Goal: Task Accomplishment & Management: Manage account settings

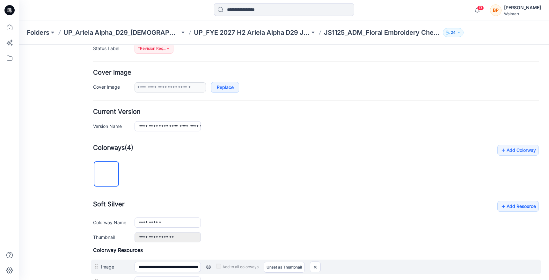
scroll to position [11, 0]
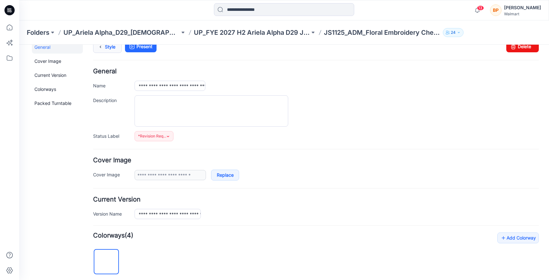
drag, startPoint x: 103, startPoint y: 58, endPoint x: 103, endPoint y: 53, distance: 5.4
click at [103, 53] on div "Style Present Changes Saved Delete" at bounding box center [316, 54] width 446 height 27
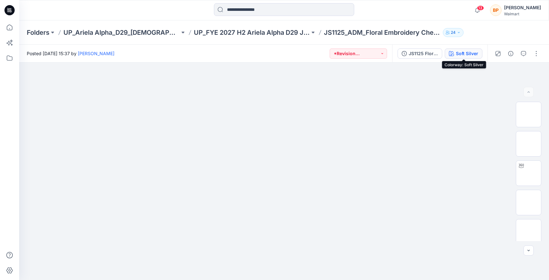
click at [457, 51] on div "Soft Silver" at bounding box center [467, 53] width 22 height 7
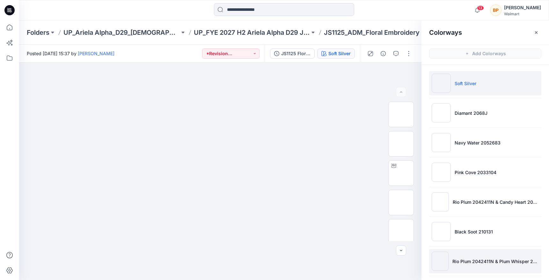
click at [447, 257] on img at bounding box center [440, 261] width 17 height 19
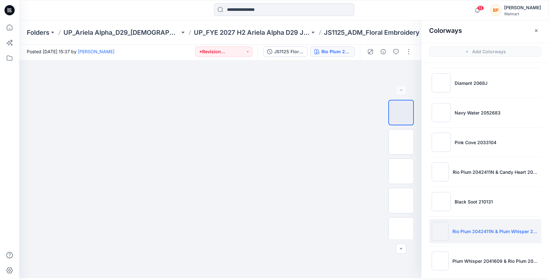
scroll to position [33, 0]
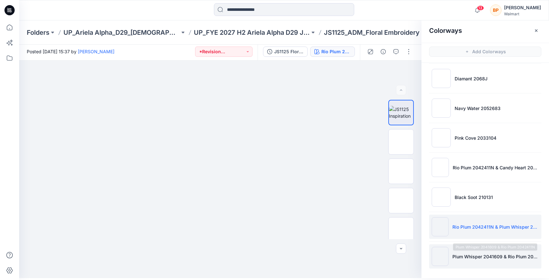
click at [459, 259] on p "Plum Whisper 2041609 & Rio Plum 2042411N" at bounding box center [495, 256] width 86 height 7
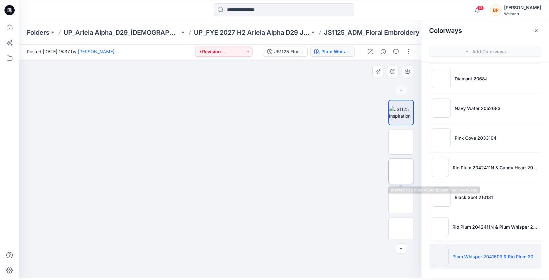
click at [401, 171] on img at bounding box center [401, 171] width 0 height 0
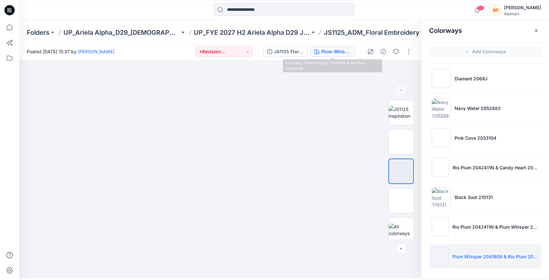
click at [333, 52] on div "Plum Whisper 2041609 & Rio Plum 2042411N" at bounding box center [335, 51] width 29 height 7
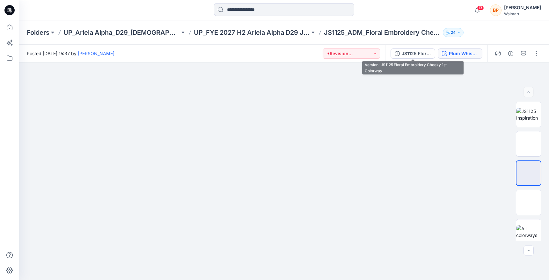
click at [444, 53] on icon "button" at bounding box center [444, 53] width 5 height 5
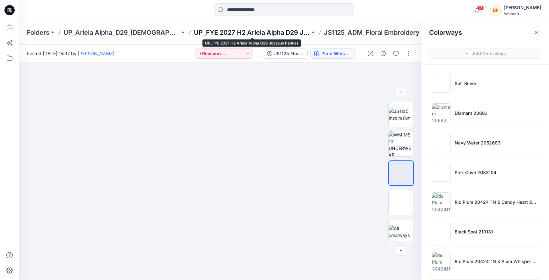
click at [252, 36] on p "UP_FYE 2027 H2 Ariela Alpha D29 Joyspun Panties" at bounding box center [252, 32] width 116 height 9
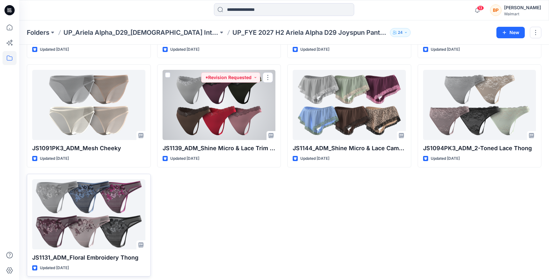
scroll to position [228, 0]
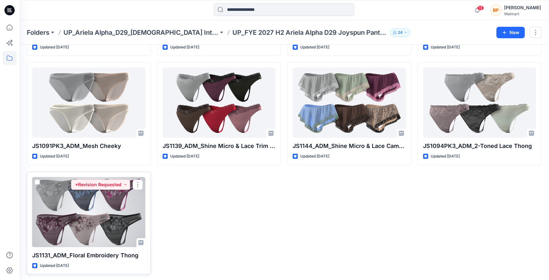
click at [129, 200] on div at bounding box center [88, 212] width 113 height 70
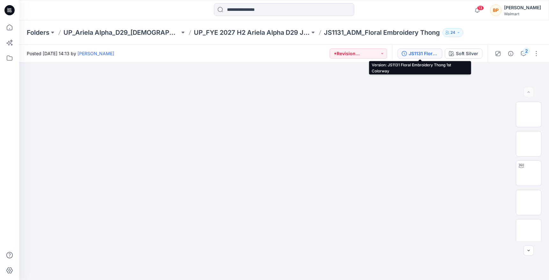
click at [436, 56] on div "JS1131 Floral Embroidery Thong 1st Colorway" at bounding box center [423, 53] width 29 height 7
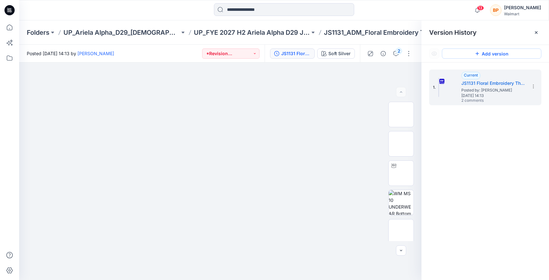
click at [515, 55] on button "Add version" at bounding box center [491, 53] width 99 height 10
click at [531, 87] on icon at bounding box center [533, 86] width 5 height 5
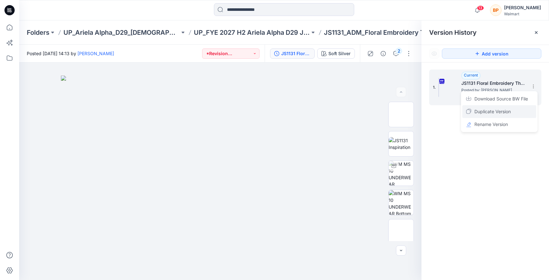
click at [505, 111] on span "Duplicate Version" at bounding box center [492, 112] width 36 height 8
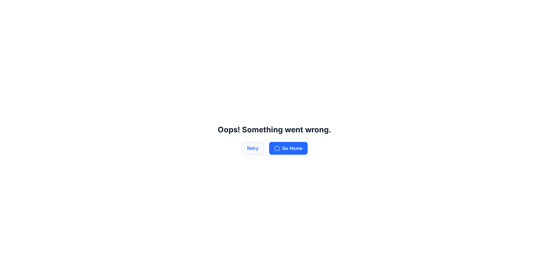
click at [257, 150] on button "Retry" at bounding box center [253, 148] width 22 height 13
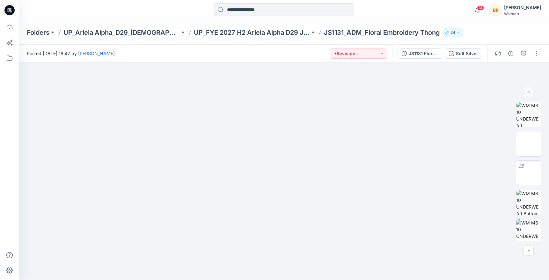
click at [420, 44] on div "Folders UP_Ariela Alpha_D29_Ladies Intimates - Joyspun UP_FYE 2027 H2 Ariela Al…" at bounding box center [284, 32] width 530 height 24
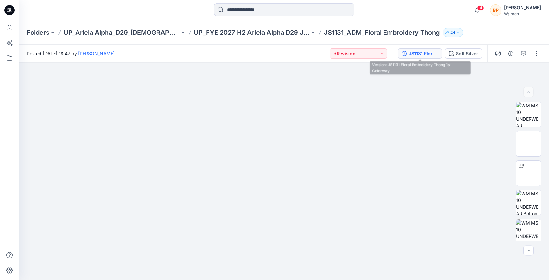
click at [418, 51] on div "JS1131 Floral Embroidery Thong 1st Colorway" at bounding box center [423, 53] width 29 height 7
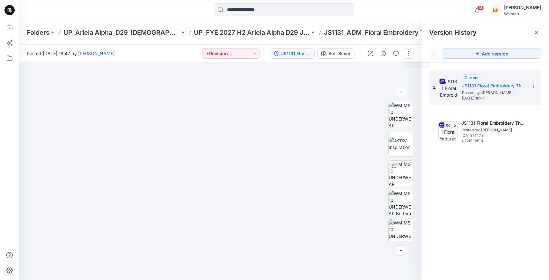
click at [411, 55] on button "button" at bounding box center [409, 53] width 10 height 10
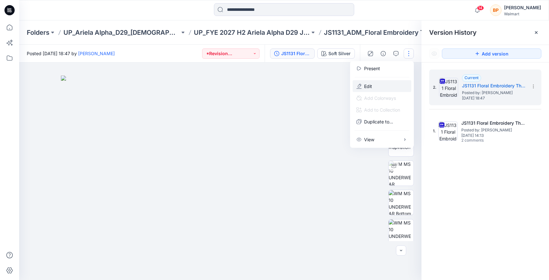
click at [382, 88] on button "Edit" at bounding box center [382, 86] width 59 height 12
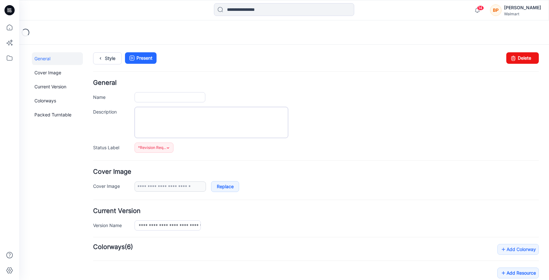
type input "**********"
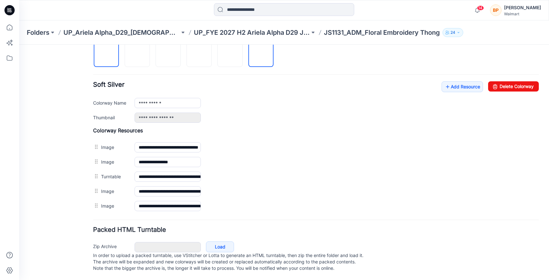
click at [261, 55] on img at bounding box center [261, 55] width 0 height 0
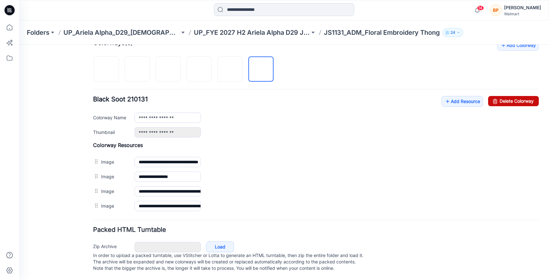
click at [490, 96] on link "Delete Colorway" at bounding box center [513, 101] width 51 height 10
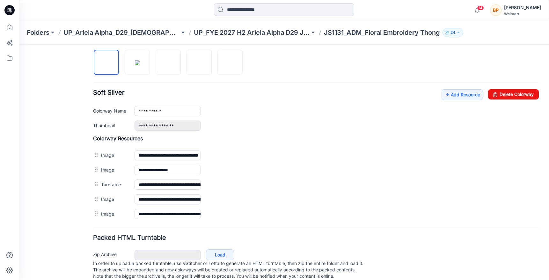
click at [492, 89] on div "**********" at bounding box center [316, 127] width 446 height 188
click at [230, 63] on img at bounding box center [230, 63] width 0 height 0
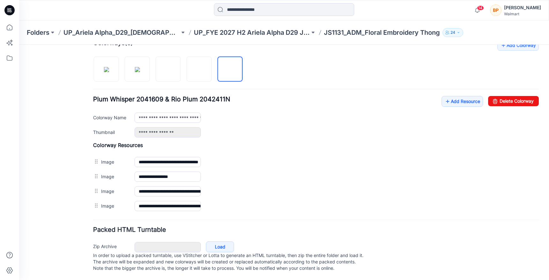
drag, startPoint x: 540, startPoint y: 87, endPoint x: 534, endPoint y: 89, distance: 7.1
click at [540, 87] on div "**********" at bounding box center [280, 60] width 522 height 439
click at [528, 96] on link "Delete Colorway" at bounding box center [513, 101] width 51 height 10
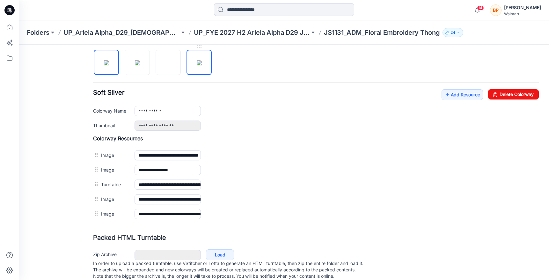
click at [202, 65] on img at bounding box center [199, 62] width 5 height 5
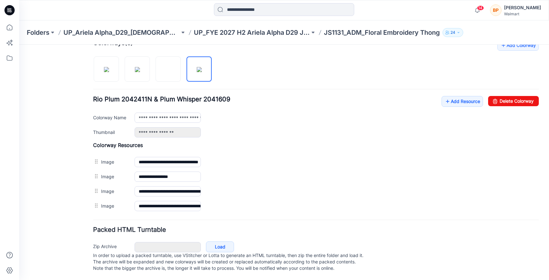
click at [501, 100] on div "**********" at bounding box center [316, 116] width 446 height 41
click at [501, 96] on link "Delete Colorway" at bounding box center [513, 101] width 51 height 10
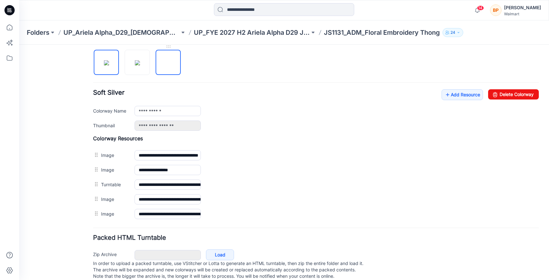
click at [168, 63] on img at bounding box center [168, 63] width 0 height 0
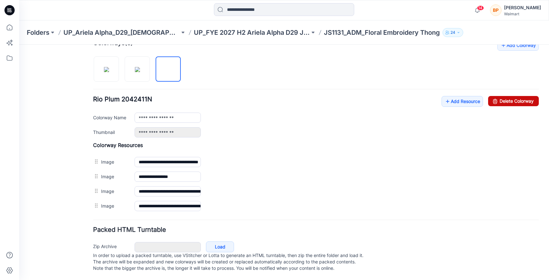
click at [526, 96] on link "Delete Colorway" at bounding box center [513, 101] width 51 height 10
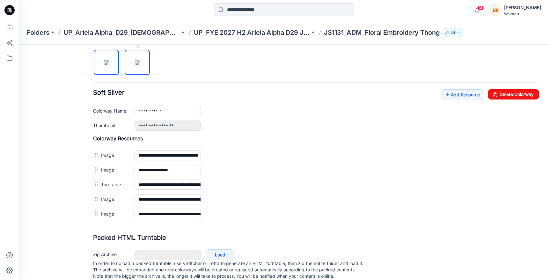
click at [140, 65] on img at bounding box center [137, 62] width 5 height 5
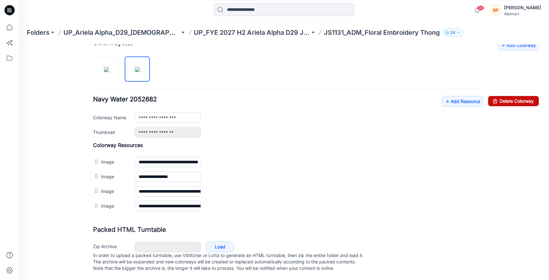
click at [507, 98] on link "Delete Colorway" at bounding box center [513, 101] width 51 height 10
type input "**********"
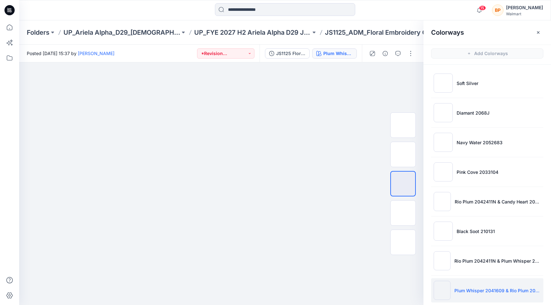
scroll to position [7, 0]
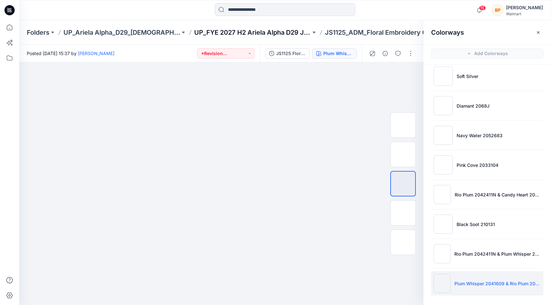
click at [220, 30] on p "UP_FYE 2027 H2 Ariela Alpha D29 Joyspun Panties" at bounding box center [252, 32] width 117 height 9
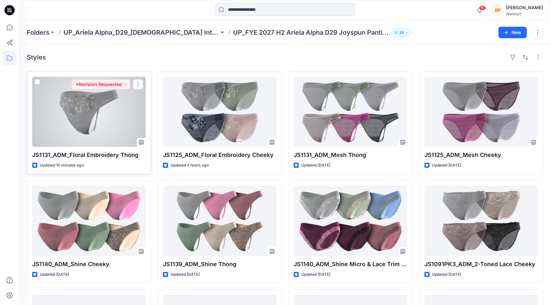
click at [105, 115] on div at bounding box center [88, 112] width 113 height 70
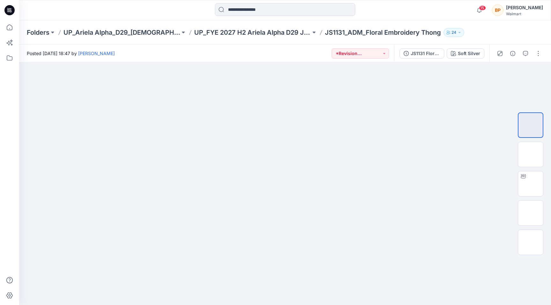
click at [455, 48] on div "JS1131 Floral Embroidery Thong 1st Colorway Soft Silver" at bounding box center [441, 54] width 95 height 18
click at [455, 49] on button "Soft Silver" at bounding box center [466, 53] width 38 height 10
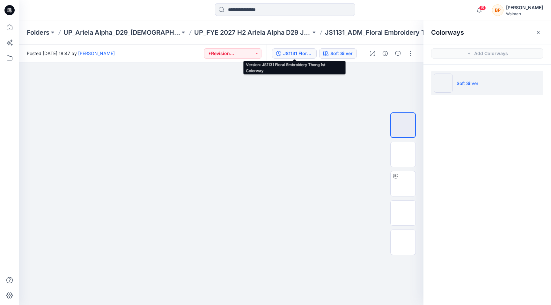
click at [302, 55] on div "JS1131 Floral Embroidery Thong 1st Colorway" at bounding box center [297, 53] width 29 height 7
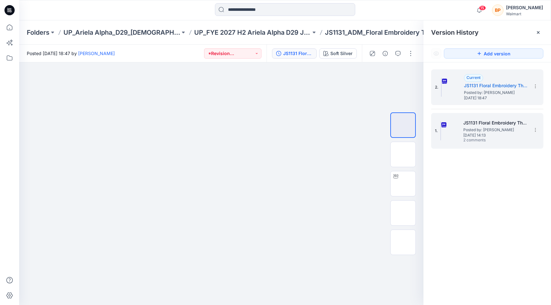
click at [481, 126] on h5 "JS1131 Floral Embroidery Thong 1st Colorway" at bounding box center [495, 123] width 64 height 8
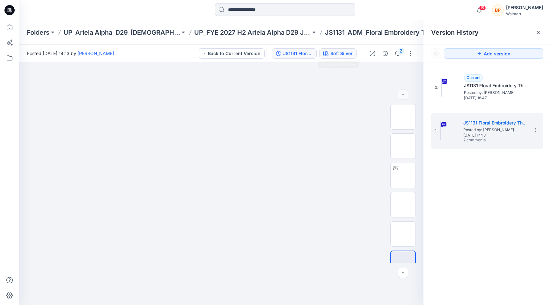
click at [346, 55] on div "Soft Silver" at bounding box center [341, 53] width 22 height 7
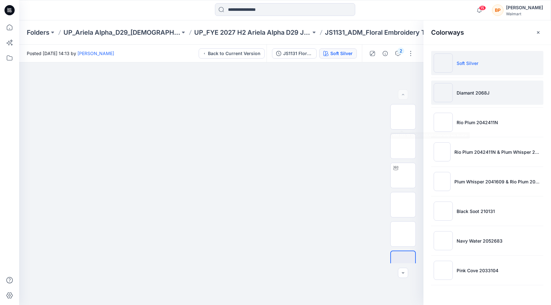
click at [483, 95] on p "Diamant 2068J" at bounding box center [473, 93] width 33 height 7
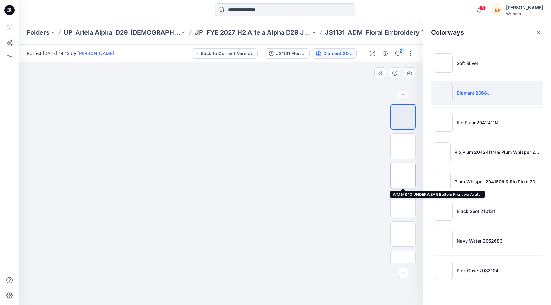
click at [403, 176] on img at bounding box center [403, 176] width 0 height 0
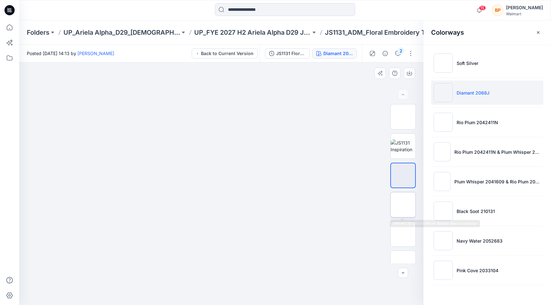
click at [403, 205] on img at bounding box center [403, 205] width 0 height 0
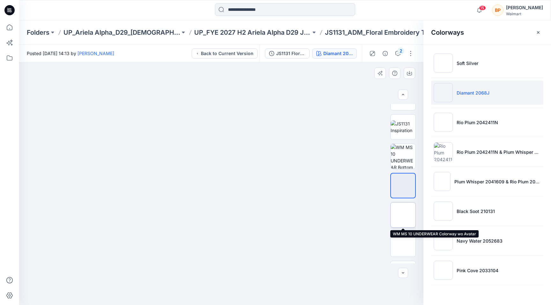
click at [403, 215] on img at bounding box center [403, 215] width 0 height 0
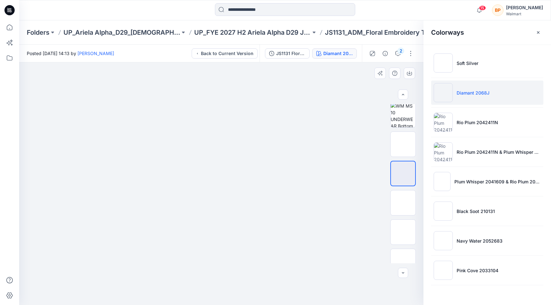
scroll to position [69, 0]
click at [403, 224] on img at bounding box center [403, 224] width 0 height 0
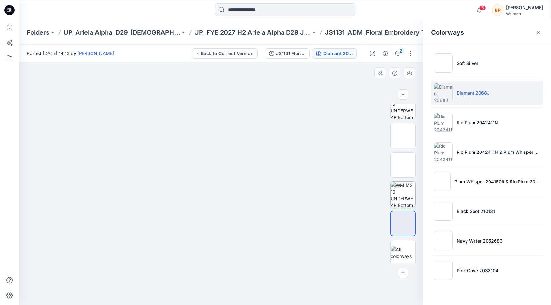
click at [401, 204] on img at bounding box center [403, 194] width 25 height 25
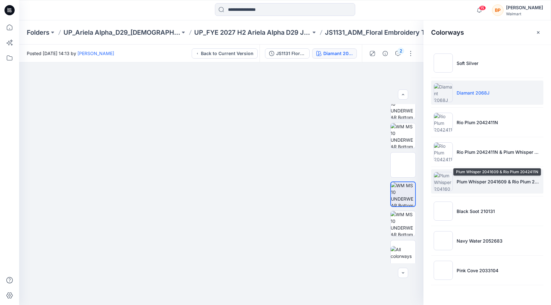
click at [484, 182] on p "Plum Whisper 2041609 & Rio Plum 2042411N" at bounding box center [499, 182] width 84 height 7
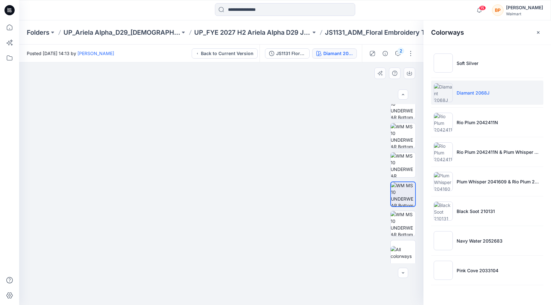
scroll to position [0, 0]
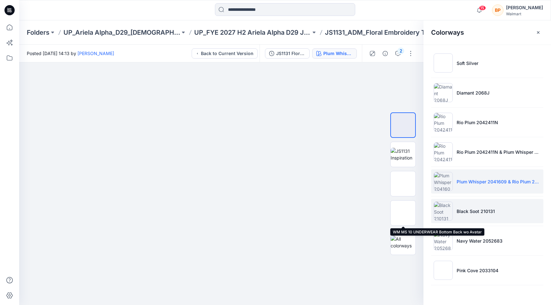
click at [444, 208] on img at bounding box center [443, 211] width 19 height 19
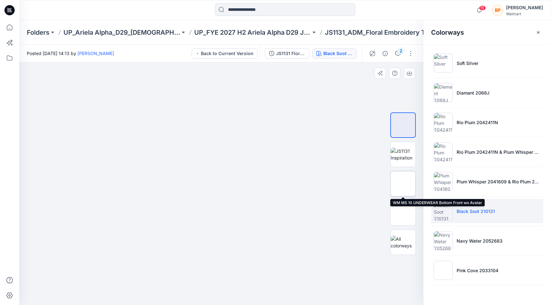
click at [403, 184] on img at bounding box center [403, 184] width 0 height 0
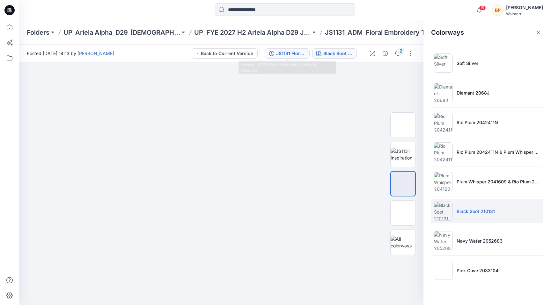
click at [279, 53] on div "JS1131 Floral Embroidery Thong 1st Colorway" at bounding box center [290, 53] width 29 height 7
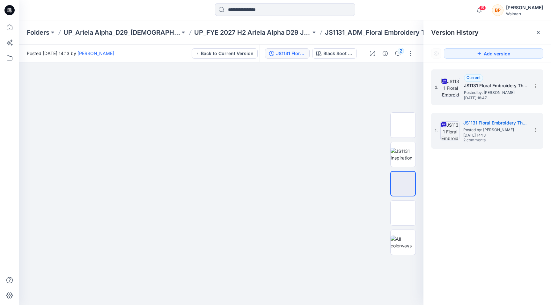
click at [461, 86] on div "2. Current JS1131 Floral Embroidery Thong 1st Colorway Posted by: [PERSON_NAME]…" at bounding box center [483, 87] width 96 height 31
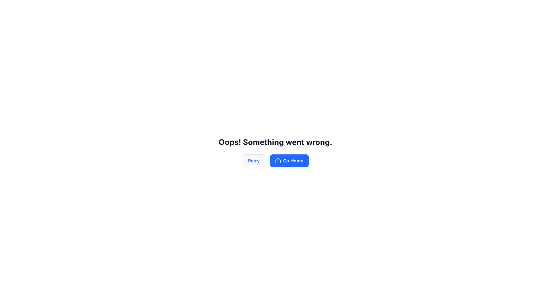
click at [253, 161] on button "Retry" at bounding box center [254, 161] width 22 height 13
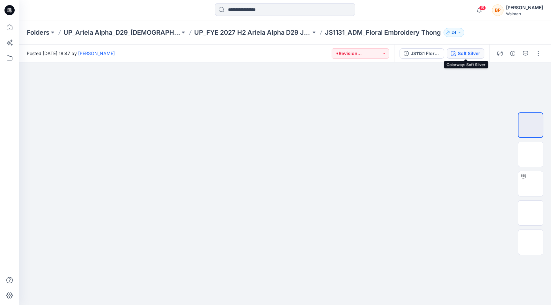
click at [454, 56] on button "Soft Silver" at bounding box center [466, 53] width 38 height 10
